Goal: Find specific page/section: Find specific page/section

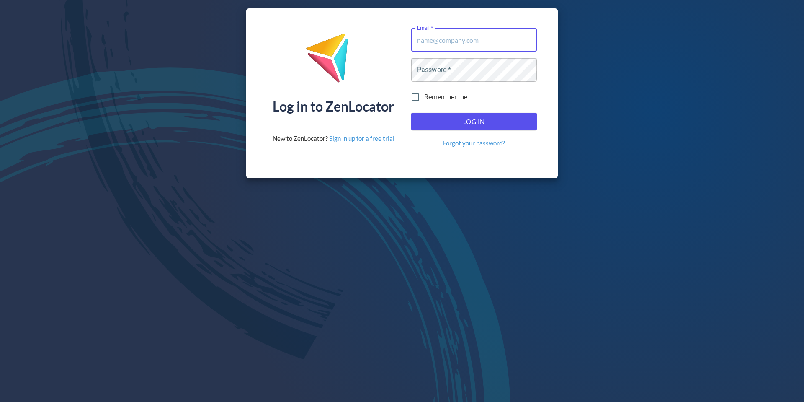
type input "[EMAIL_ADDRESS][DOMAIN_NAME]"
click at [480, 126] on span "Log In" at bounding box center [474, 121] width 107 height 11
click at [480, 135] on div "Log In Forgot your password?" at bounding box center [474, 129] width 132 height 41
click at [473, 123] on span "Log In" at bounding box center [474, 121] width 107 height 11
click at [667, 98] on div "Log in to ZenLocator New to ZenLocator? Sign in up for a free trial Email   * […" at bounding box center [402, 93] width 804 height 186
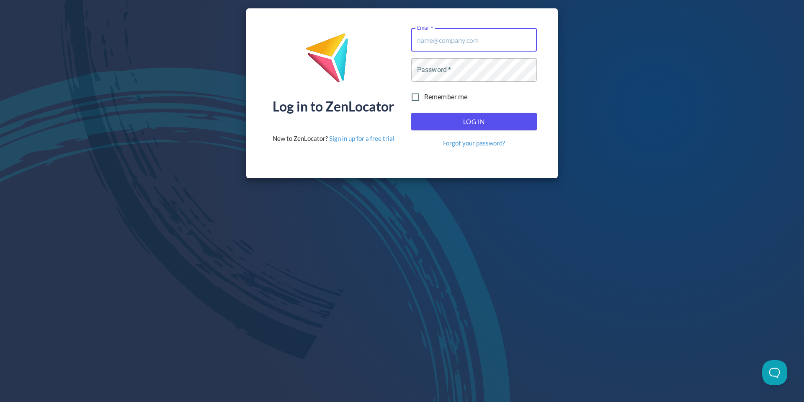
type input "[EMAIL_ADDRESS][DOMAIN_NAME]"
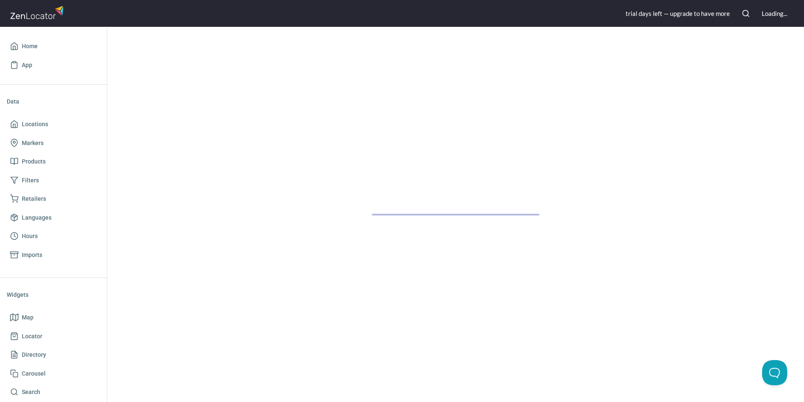
click at [477, 120] on div at bounding box center [455, 214] width 697 height 375
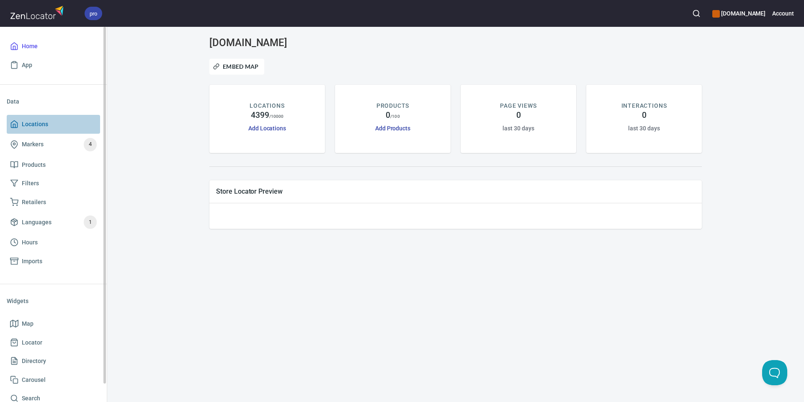
click at [40, 130] on link "Locations" at bounding box center [53, 124] width 93 height 19
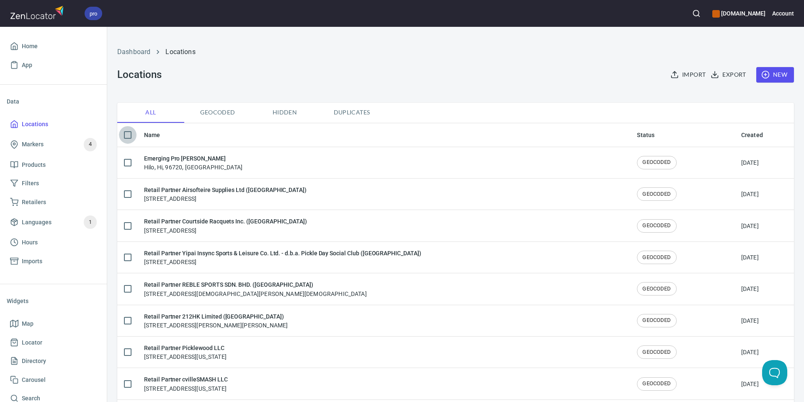
click at [133, 137] on input "checkbox" at bounding box center [128, 135] width 18 height 18
checkbox input "true"
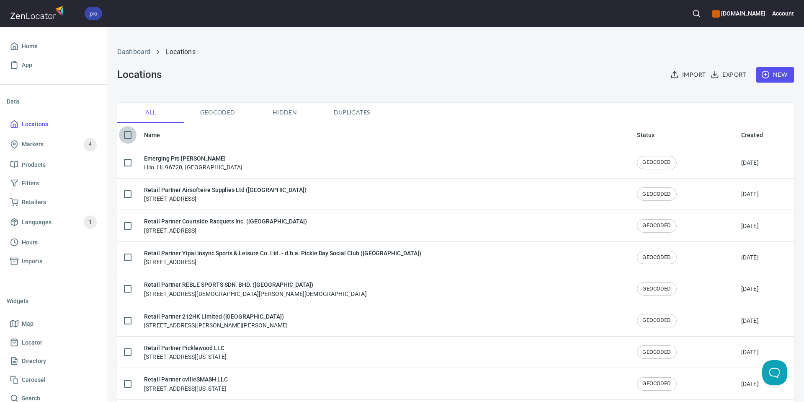
checkbox input "true"
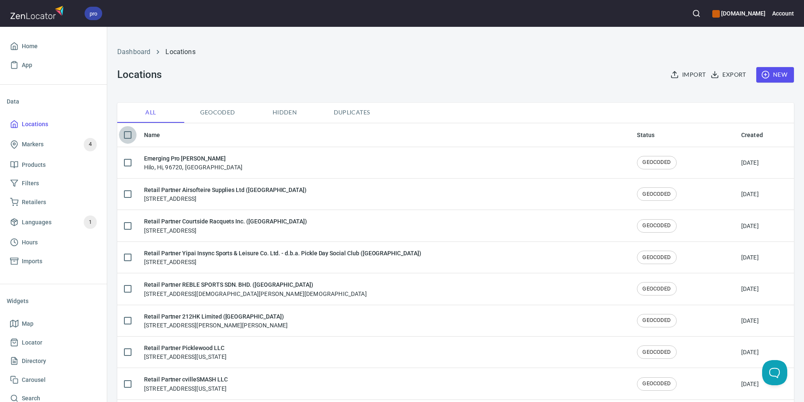
checkbox input "true"
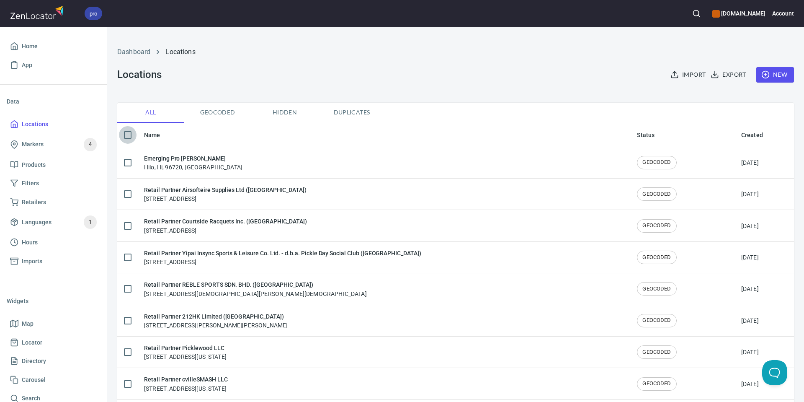
checkbox input "true"
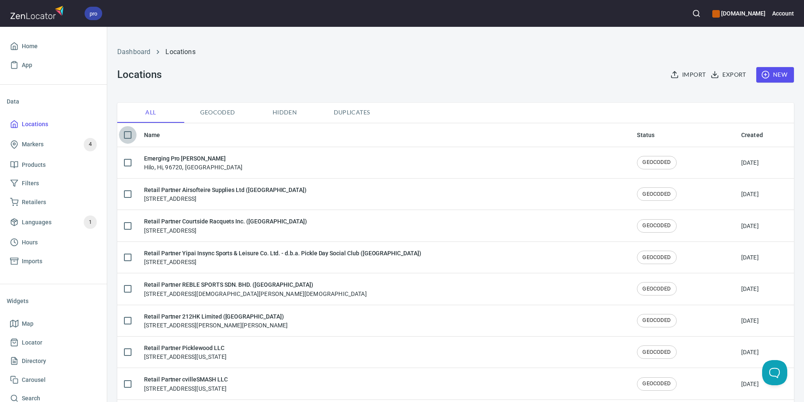
checkbox input "true"
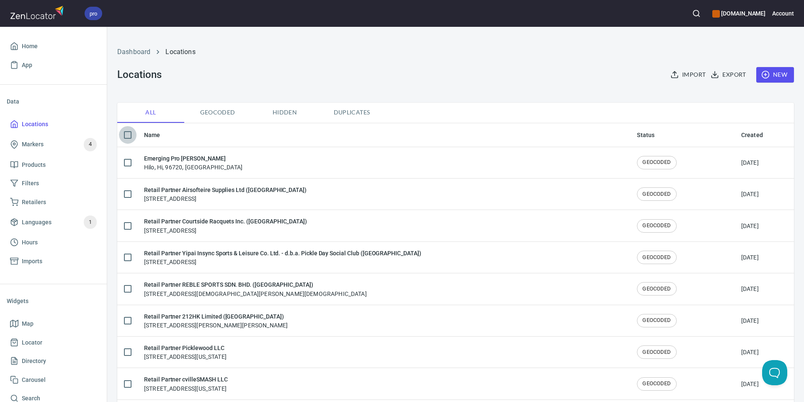
checkbox input "true"
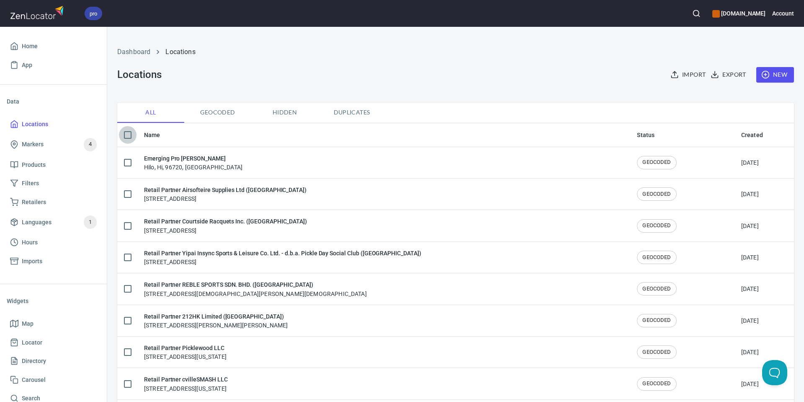
checkbox input "true"
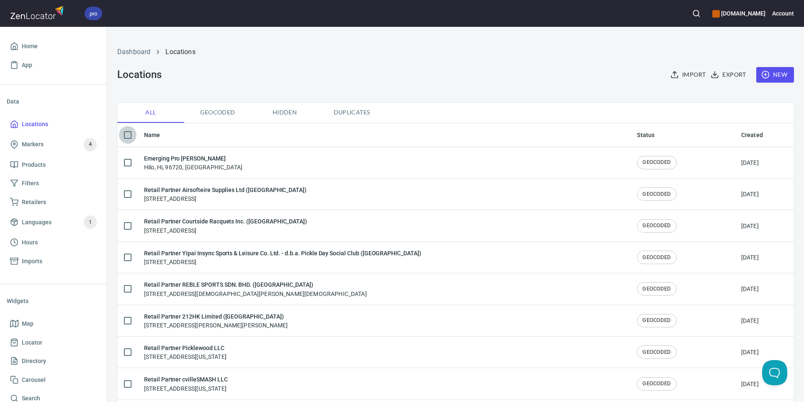
checkbox input "true"
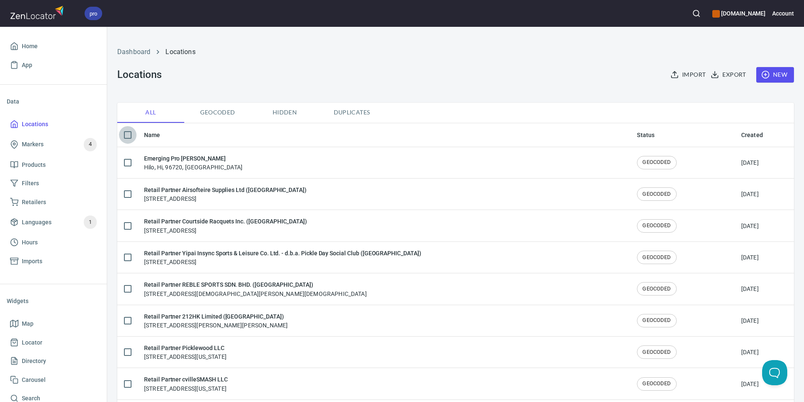
checkbox input "true"
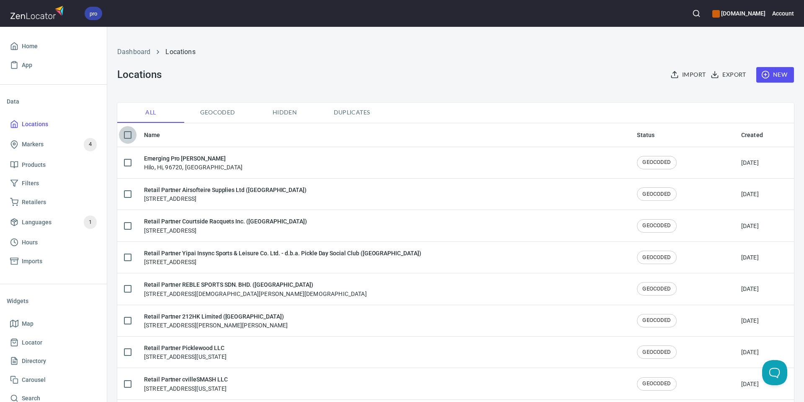
checkbox input "true"
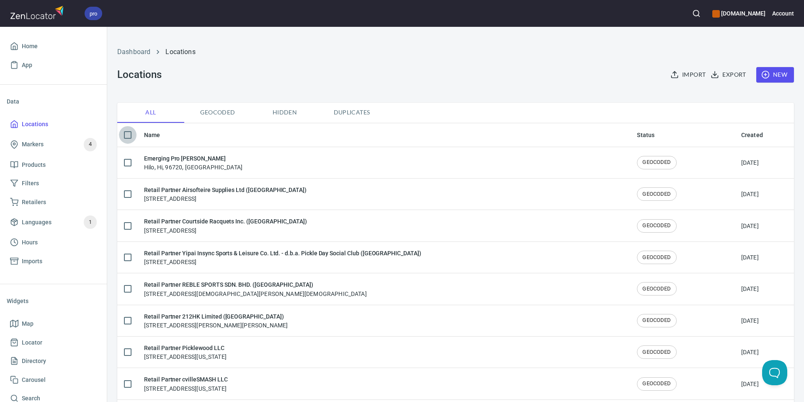
checkbox input "true"
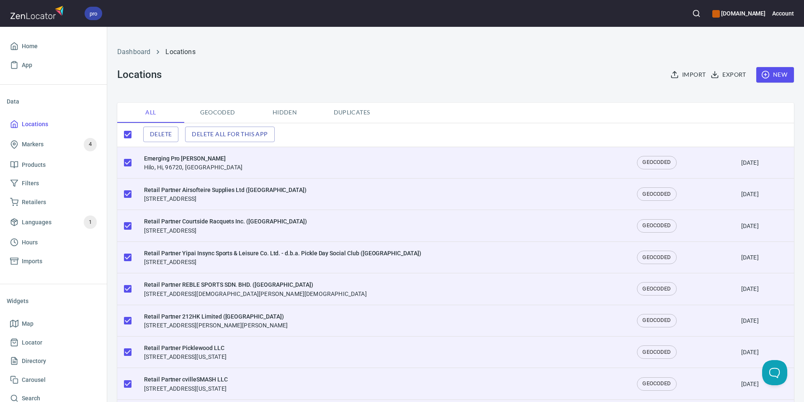
click at [130, 137] on input "checkbox" at bounding box center [128, 135] width 18 height 18
checkbox input "false"
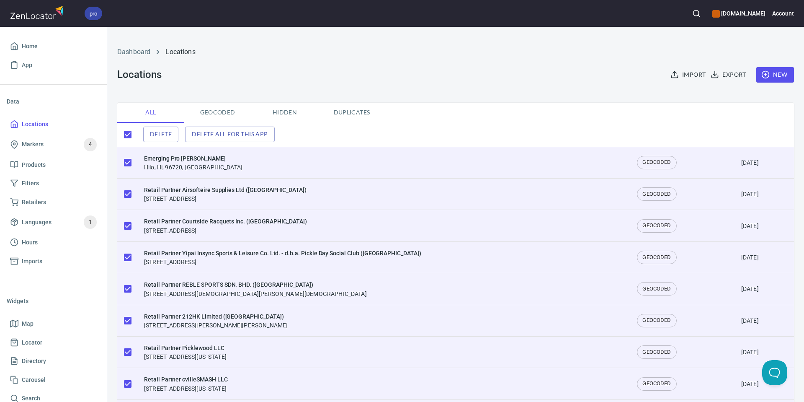
checkbox input "false"
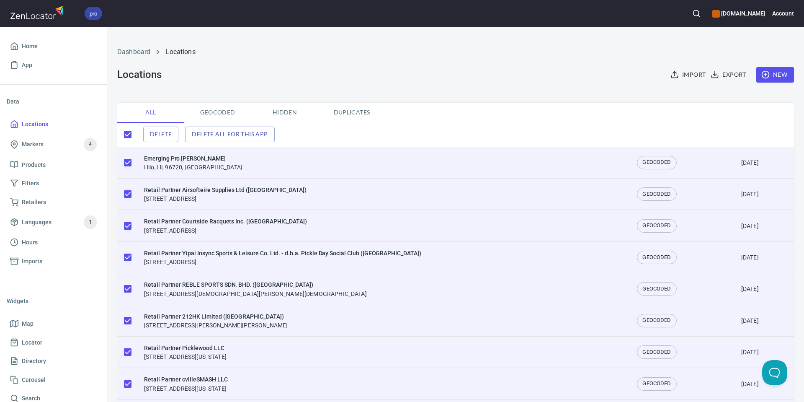
checkbox input "false"
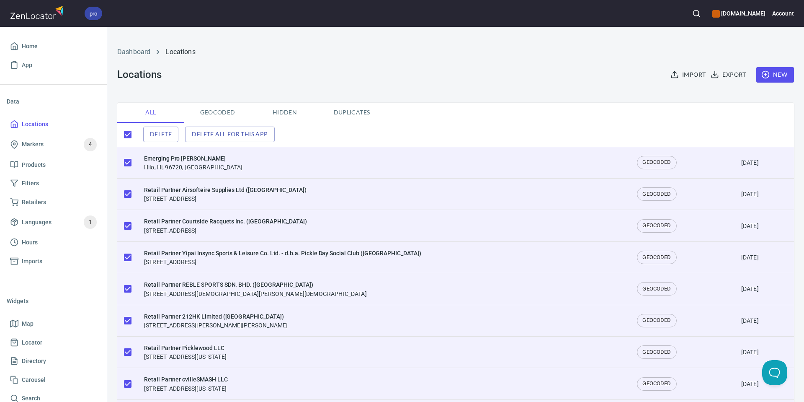
checkbox input "false"
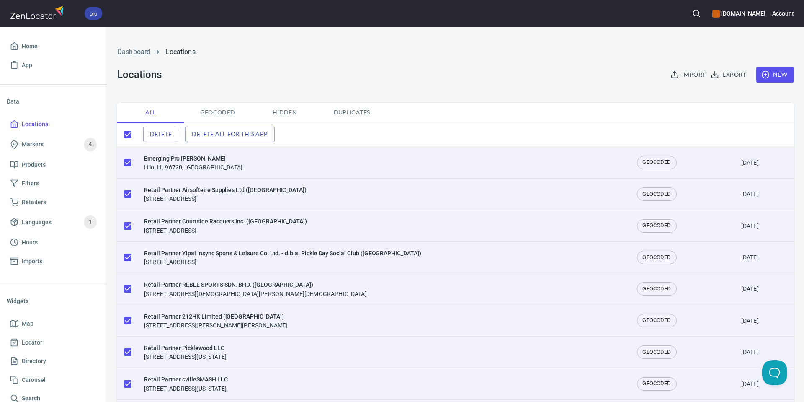
checkbox input "false"
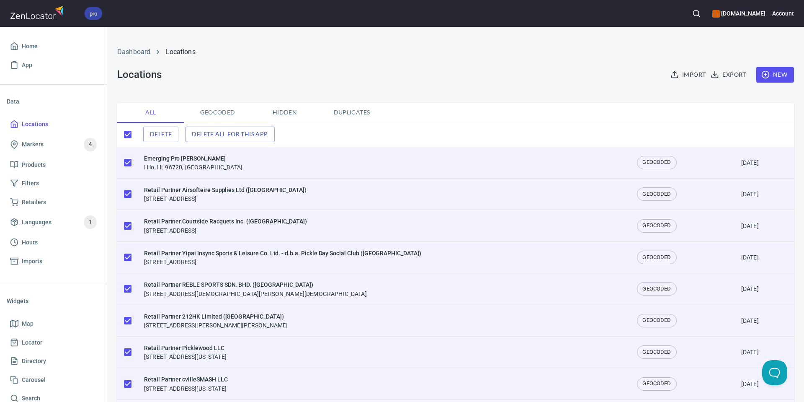
checkbox input "false"
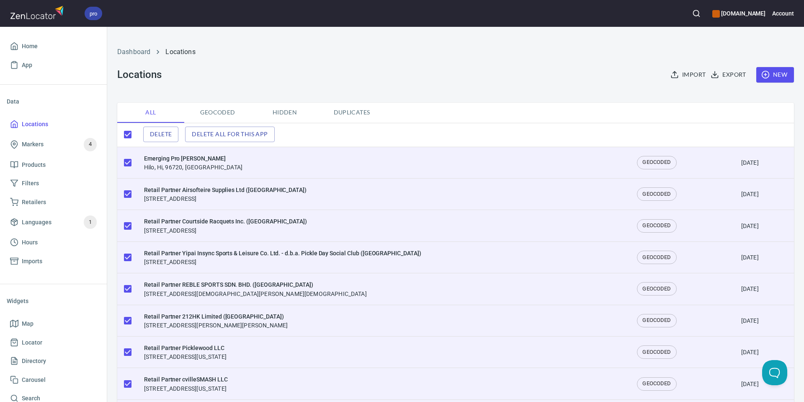
checkbox input "false"
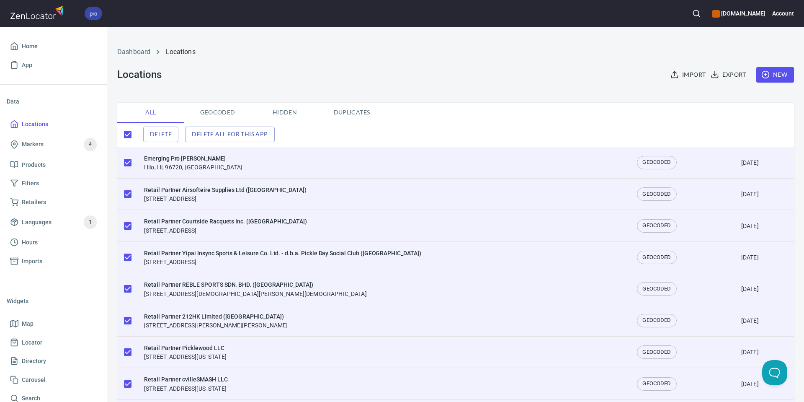
checkbox input "false"
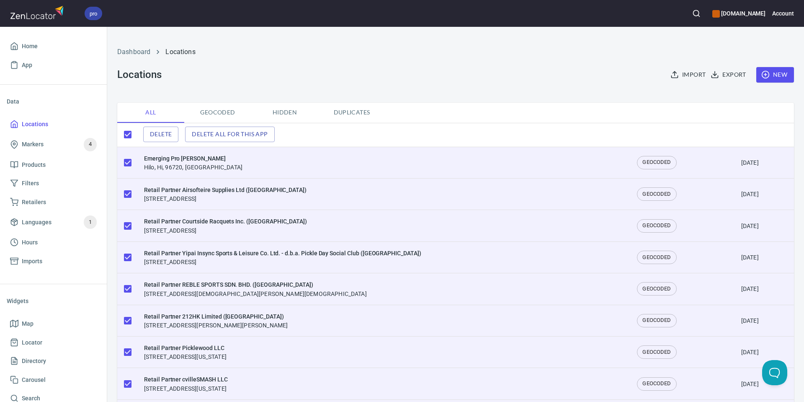
checkbox input "false"
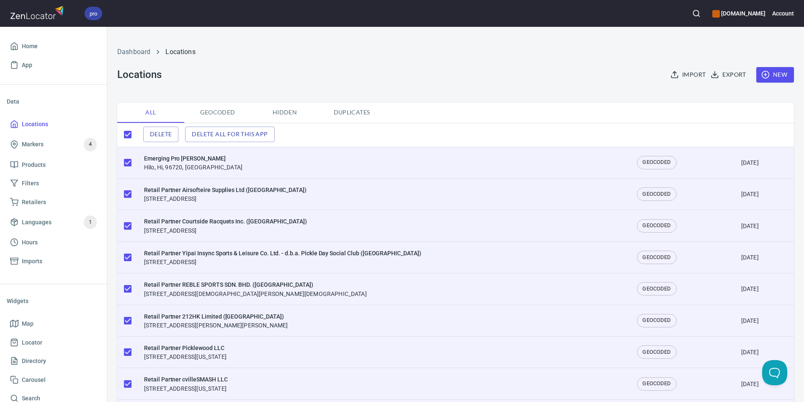
checkbox input "false"
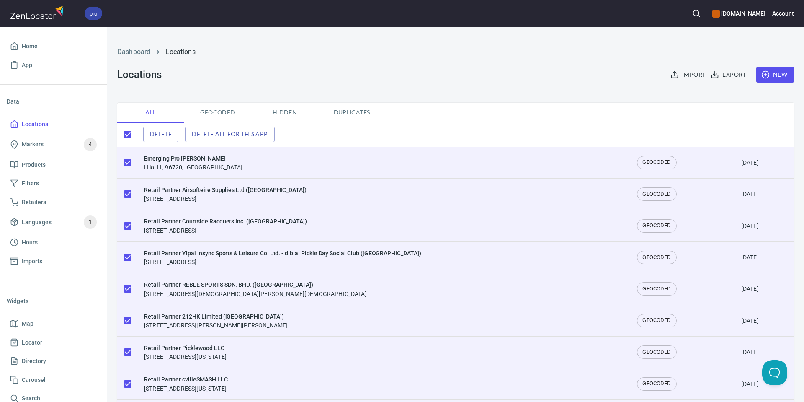
checkbox input "false"
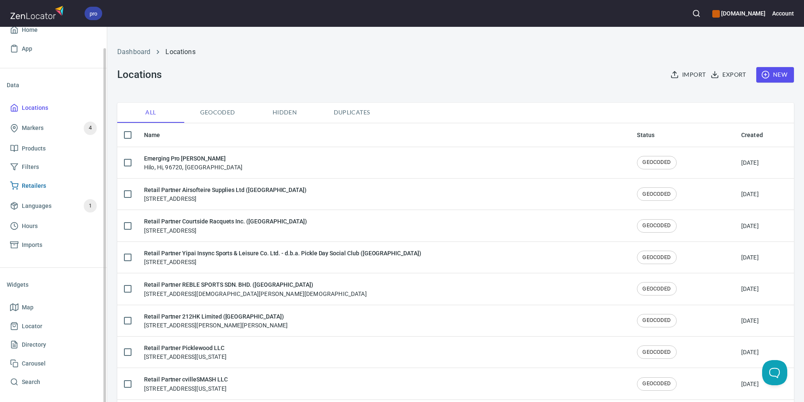
scroll to position [19, 0]
click at [26, 321] on span "Locator" at bounding box center [32, 323] width 21 height 10
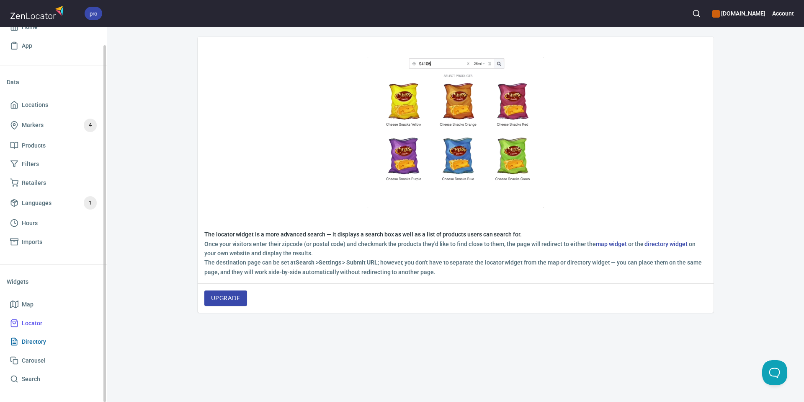
click at [32, 340] on span "Directory" at bounding box center [34, 341] width 24 height 10
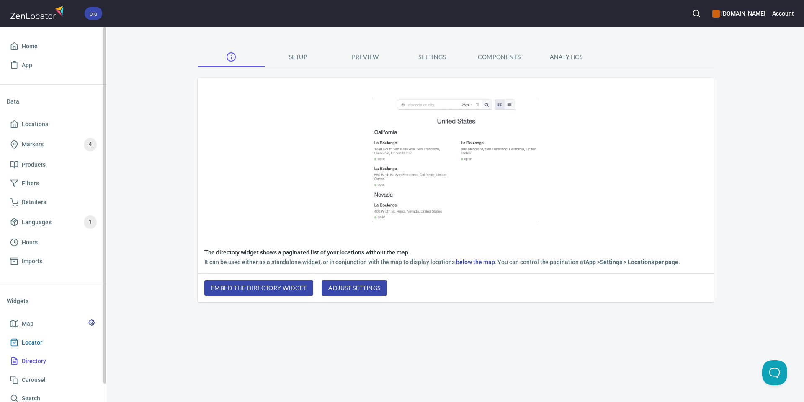
scroll to position [19, 0]
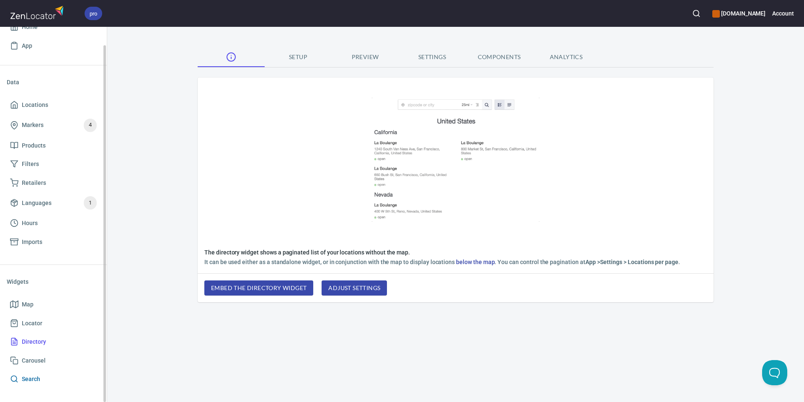
click at [30, 379] on span "Search" at bounding box center [31, 379] width 18 height 10
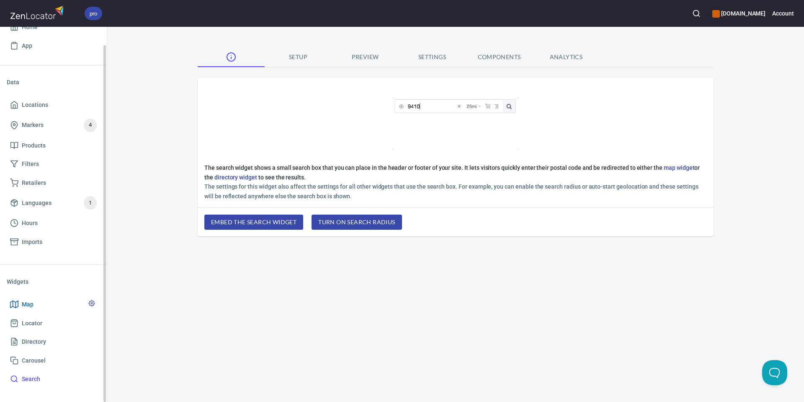
click at [28, 302] on span "Map" at bounding box center [28, 304] width 12 height 10
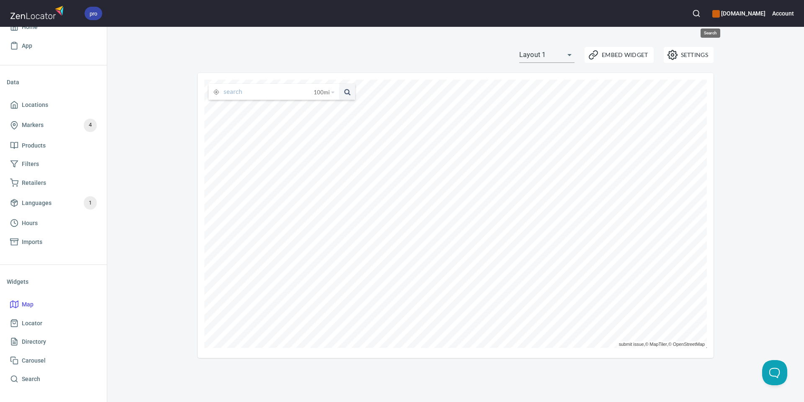
click at [701, 9] on icon "button" at bounding box center [697, 13] width 8 height 8
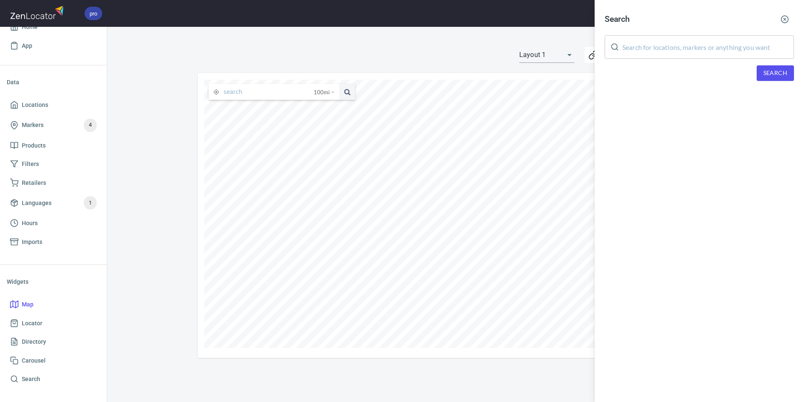
click at [698, 47] on input "text" at bounding box center [709, 46] width 172 height 23
type input "[PERSON_NAME]"
click at [764, 76] on span "Search" at bounding box center [776, 73] width 24 height 10
